Goal: Information Seeking & Learning: Check status

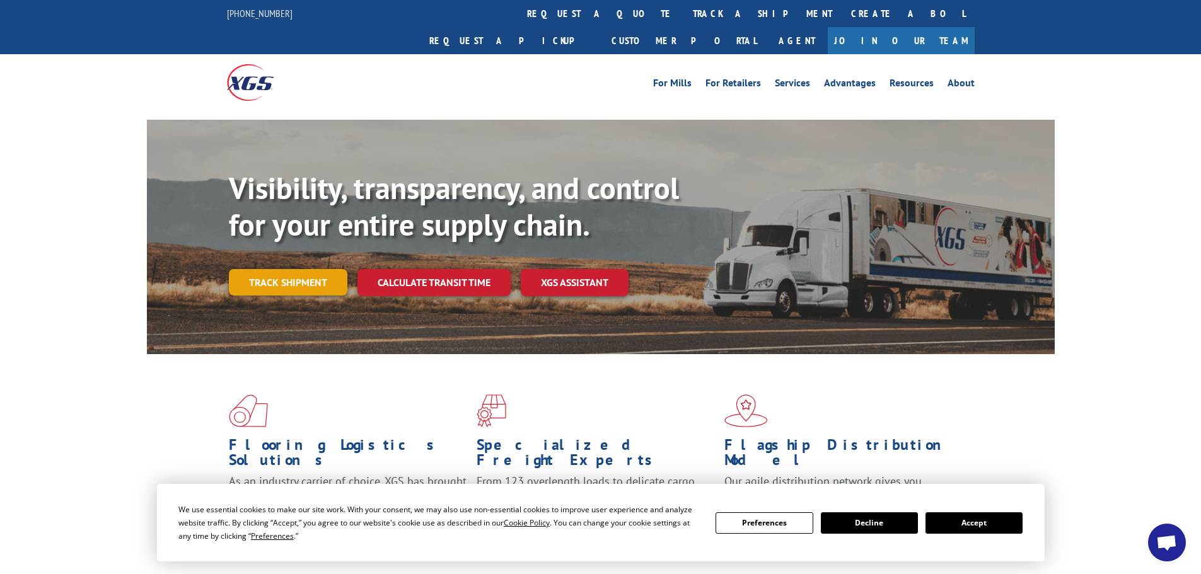
click at [292, 269] on link "Track shipment" at bounding box center [288, 282] width 119 height 26
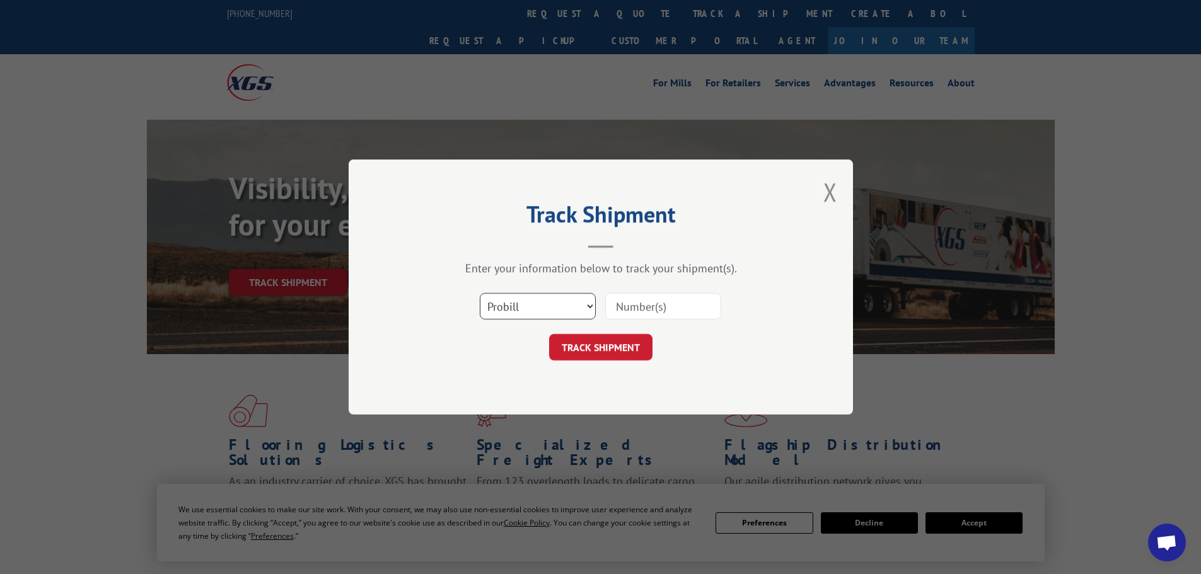
click at [590, 308] on select "Select category... Probill BOL PO" at bounding box center [538, 306] width 116 height 26
select select "bol"
click at [480, 293] on select "Select category... Probill BOL PO" at bounding box center [538, 306] width 116 height 26
paste input "6009987"
type input "6009987"
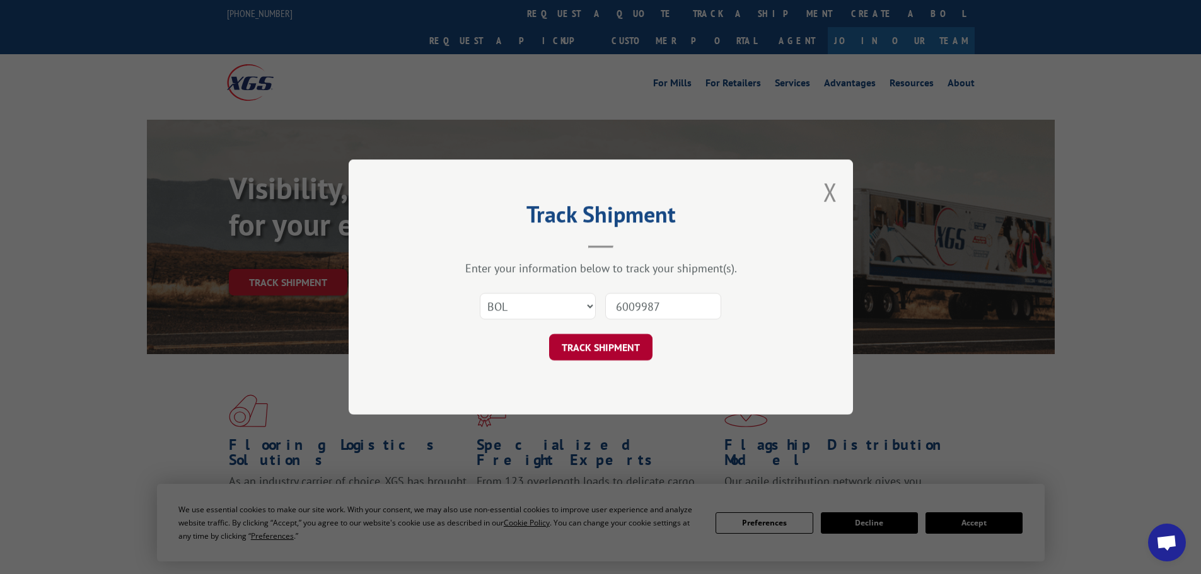
click at [614, 343] on button "TRACK SHIPMENT" at bounding box center [600, 347] width 103 height 26
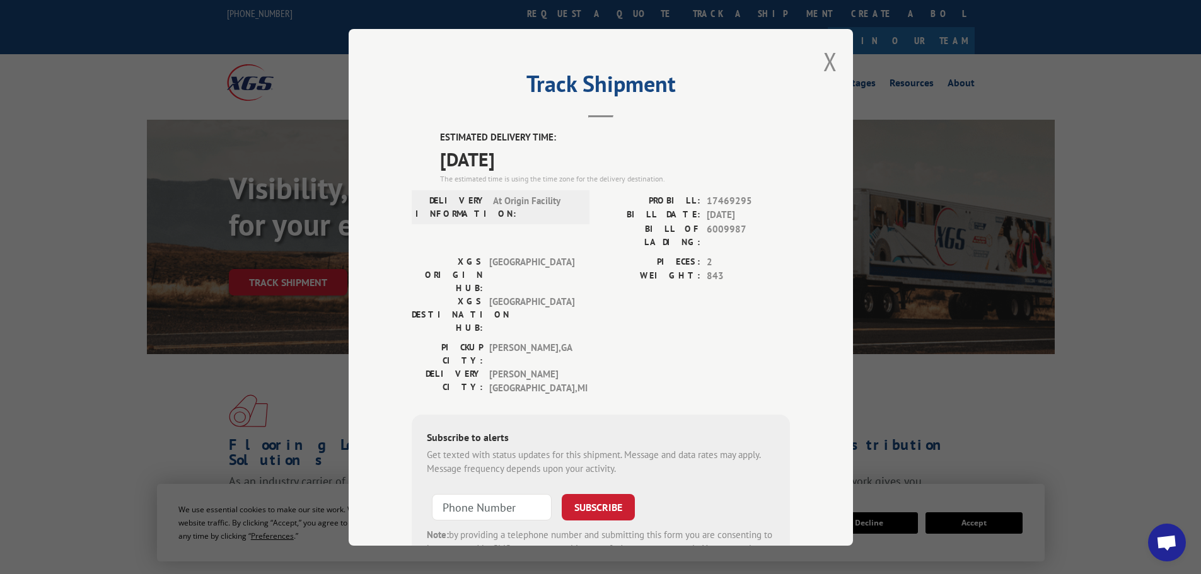
click at [951, 140] on div "Track Shipment ESTIMATED DELIVERY TIME: [DATE] The estimated time is using the …" at bounding box center [600, 287] width 1201 height 574
click at [824, 59] on button "Close modal" at bounding box center [831, 61] width 14 height 33
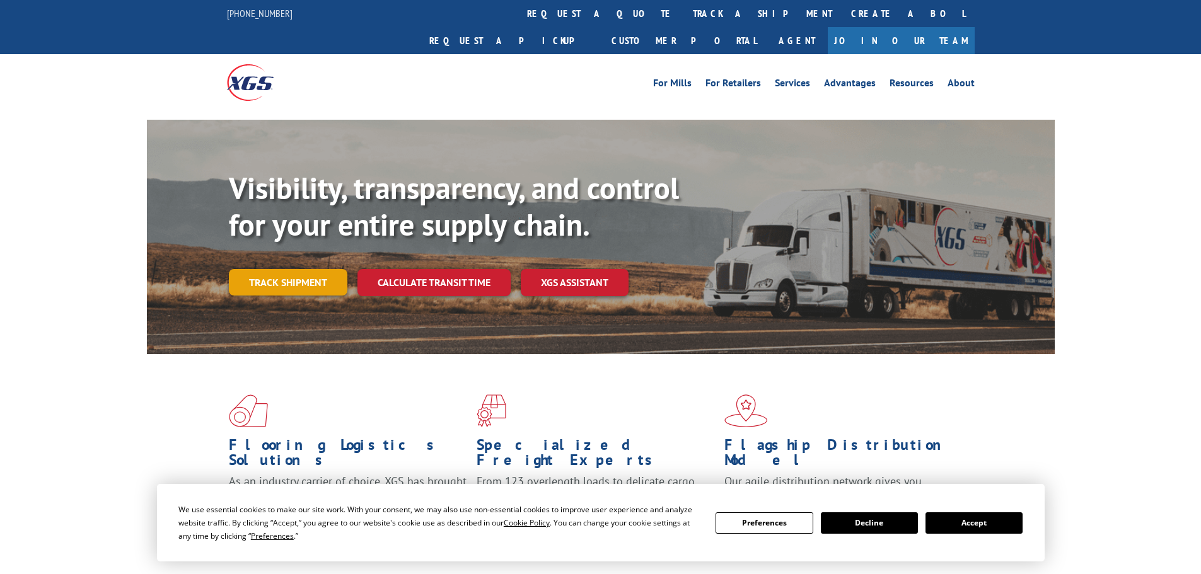
click at [331, 269] on link "Track shipment" at bounding box center [288, 282] width 119 height 26
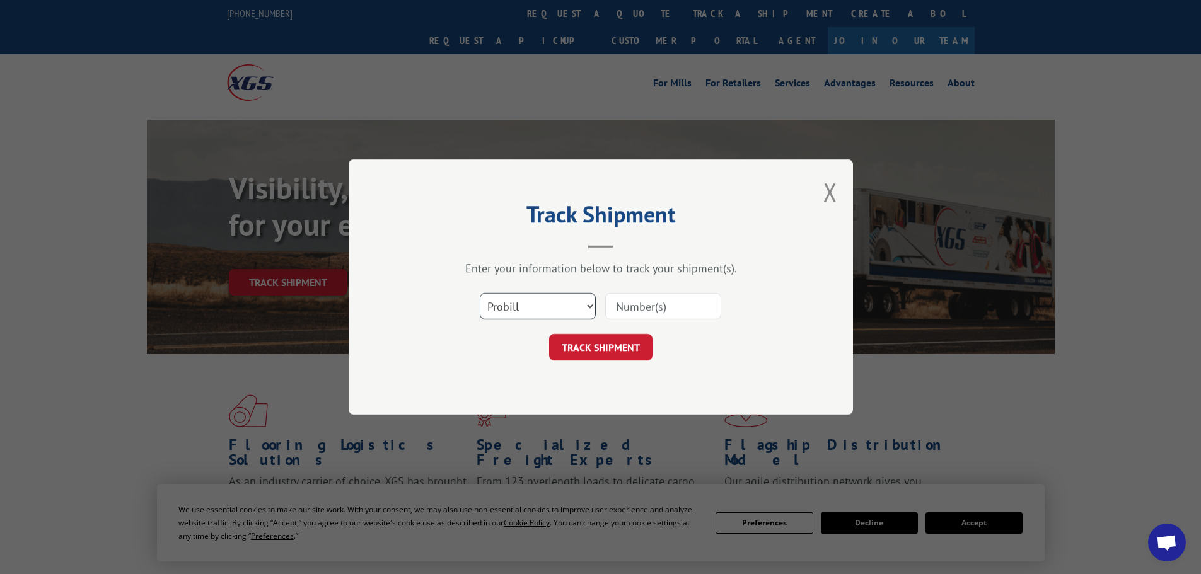
click at [584, 310] on select "Select category... Probill BOL PO" at bounding box center [538, 306] width 116 height 26
select select "bol"
click at [480, 293] on select "Select category... Probill BOL PO" at bounding box center [538, 306] width 116 height 26
paste input "6009987"
type input "6009987"
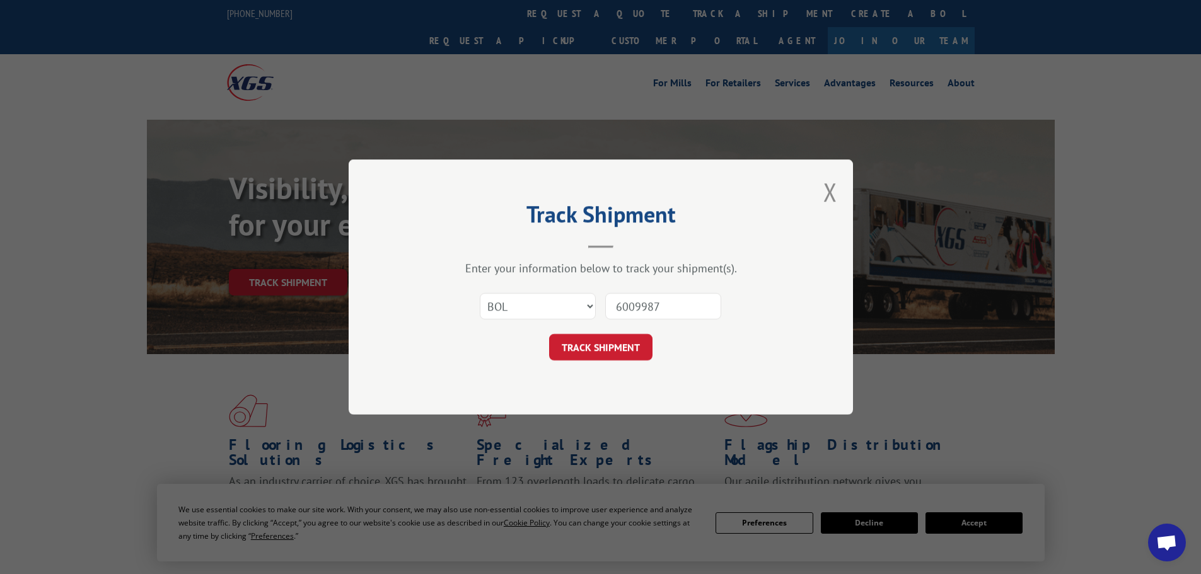
click at [612, 348] on button "TRACK SHIPMENT" at bounding box center [600, 347] width 103 height 26
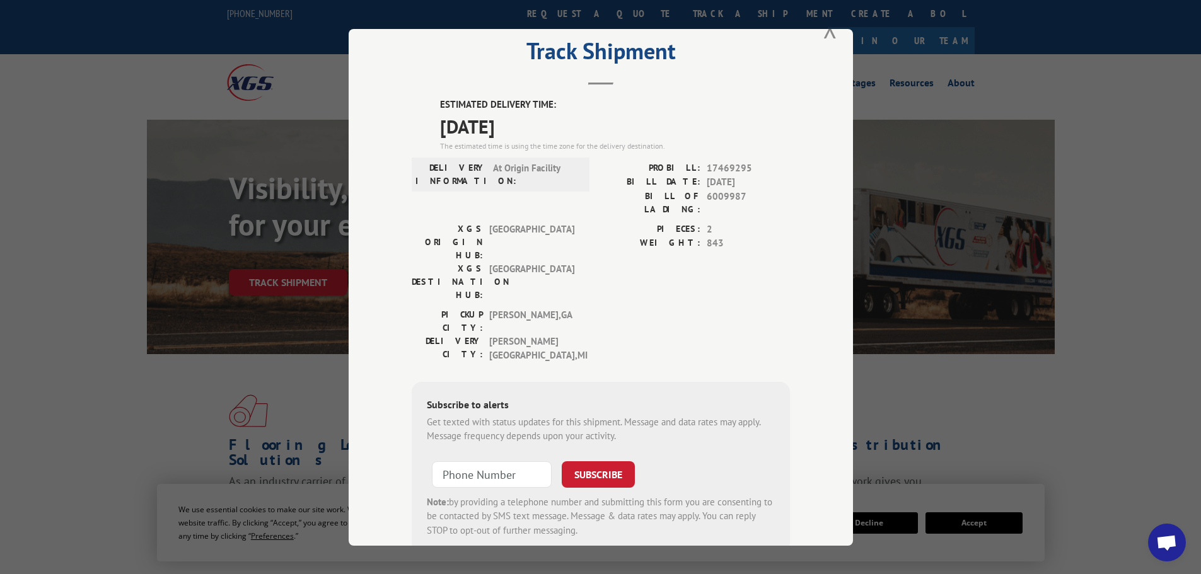
scroll to position [50, 0]
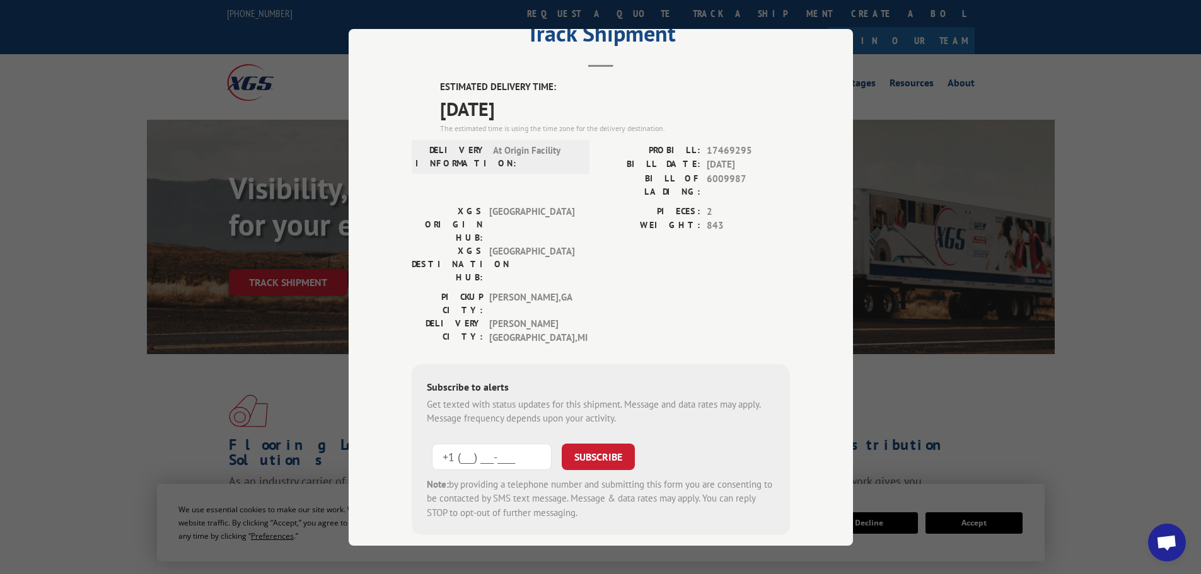
click at [444, 443] on input "+1 (___) ___-____" at bounding box center [492, 456] width 120 height 26
drag, startPoint x: 536, startPoint y: 383, endPoint x: 404, endPoint y: 383, distance: 132.4
click at [404, 383] on div "Track Shipment ESTIMATED DELIVERY TIME: 09/05/2025 The estimated time is using …" at bounding box center [601, 287] width 504 height 517
type input "+1 (616) 522-8198"
click at [603, 443] on button "SUBSCRIBE" at bounding box center [598, 456] width 73 height 26
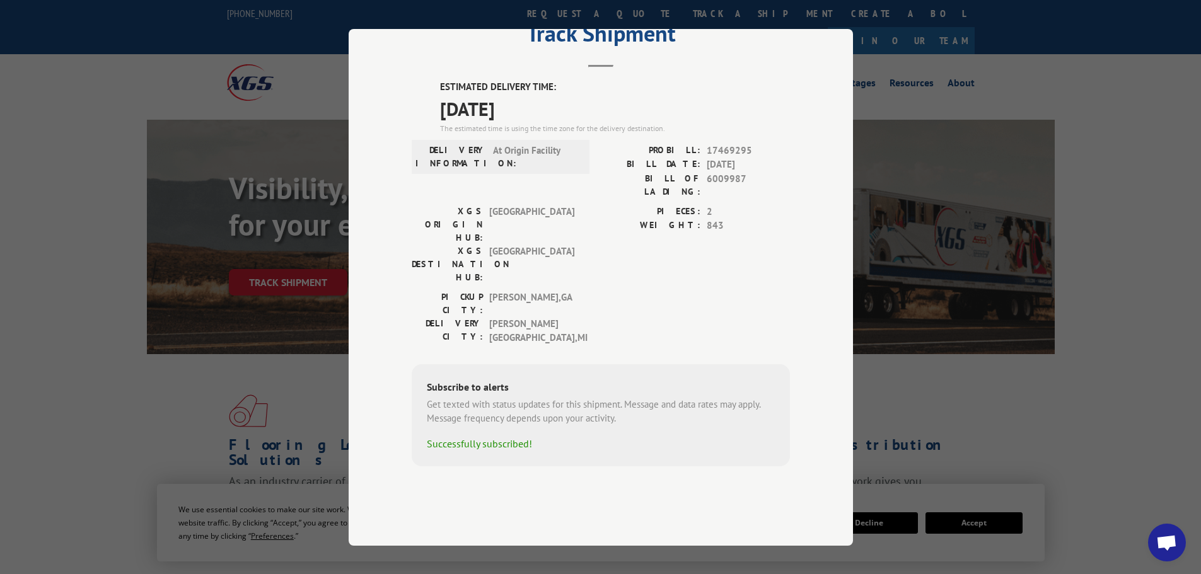
scroll to position [0, 0]
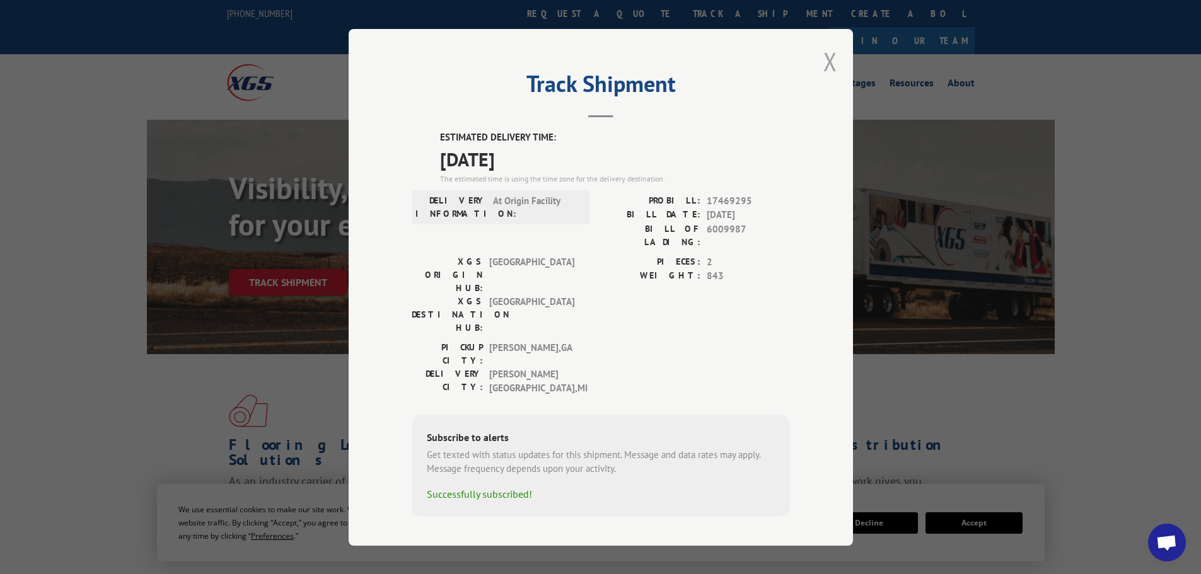
click at [829, 66] on button "Close modal" at bounding box center [831, 61] width 14 height 33
